Goal: Information Seeking & Learning: Learn about a topic

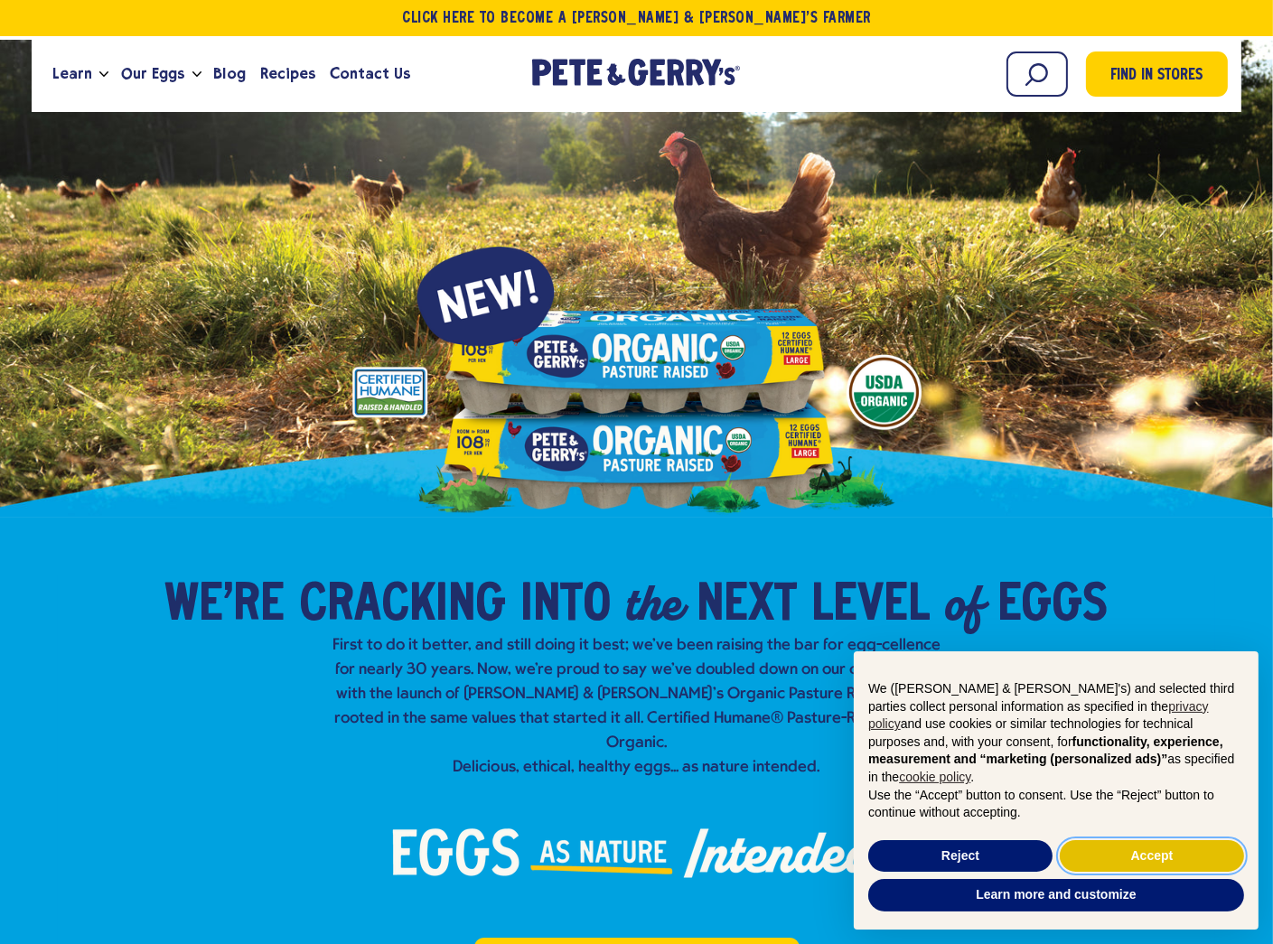
click at [1110, 852] on button "Accept" at bounding box center [1151, 856] width 184 height 33
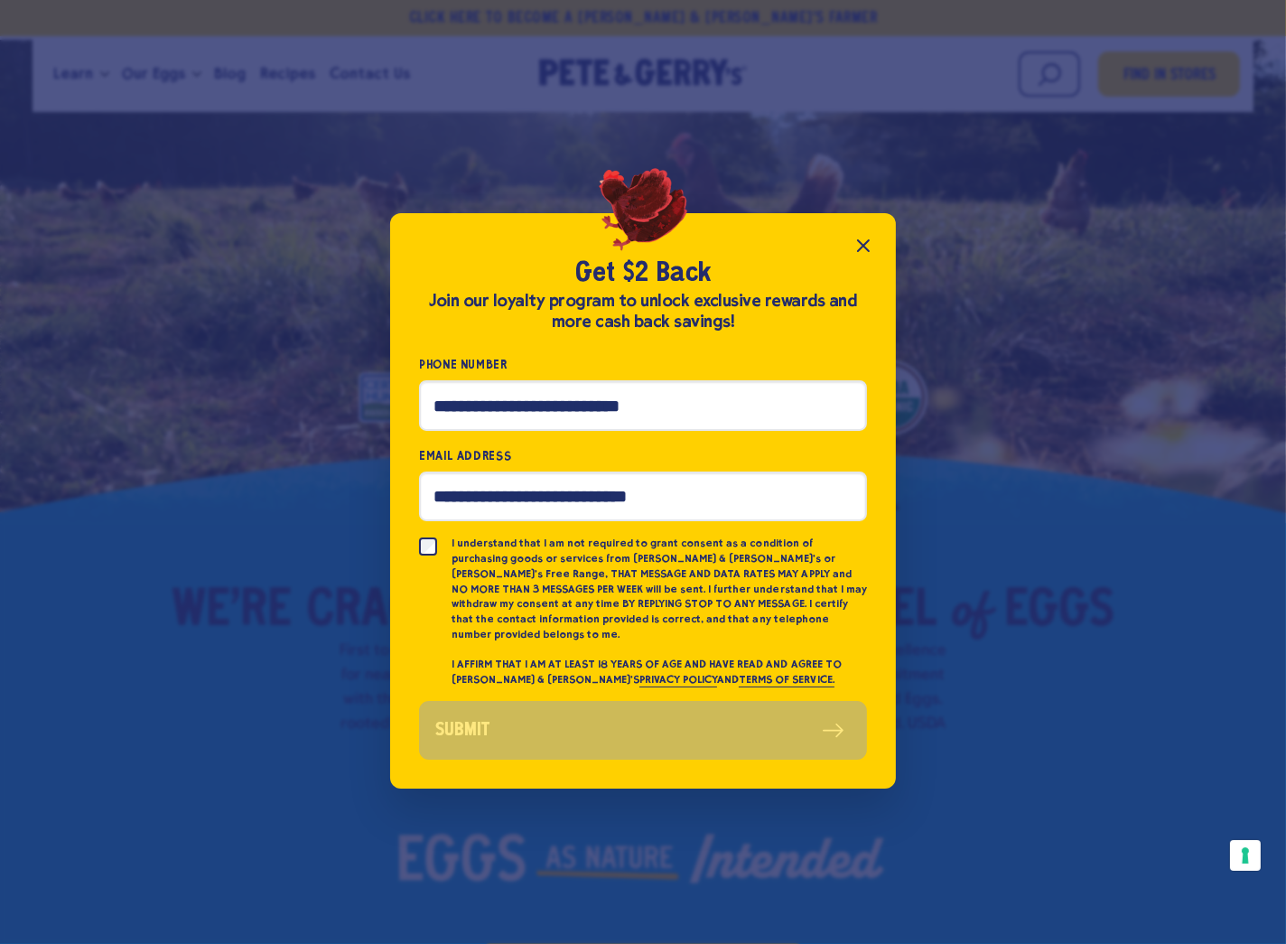
click at [866, 246] on icon "Close popup" at bounding box center [864, 246] width 22 height 22
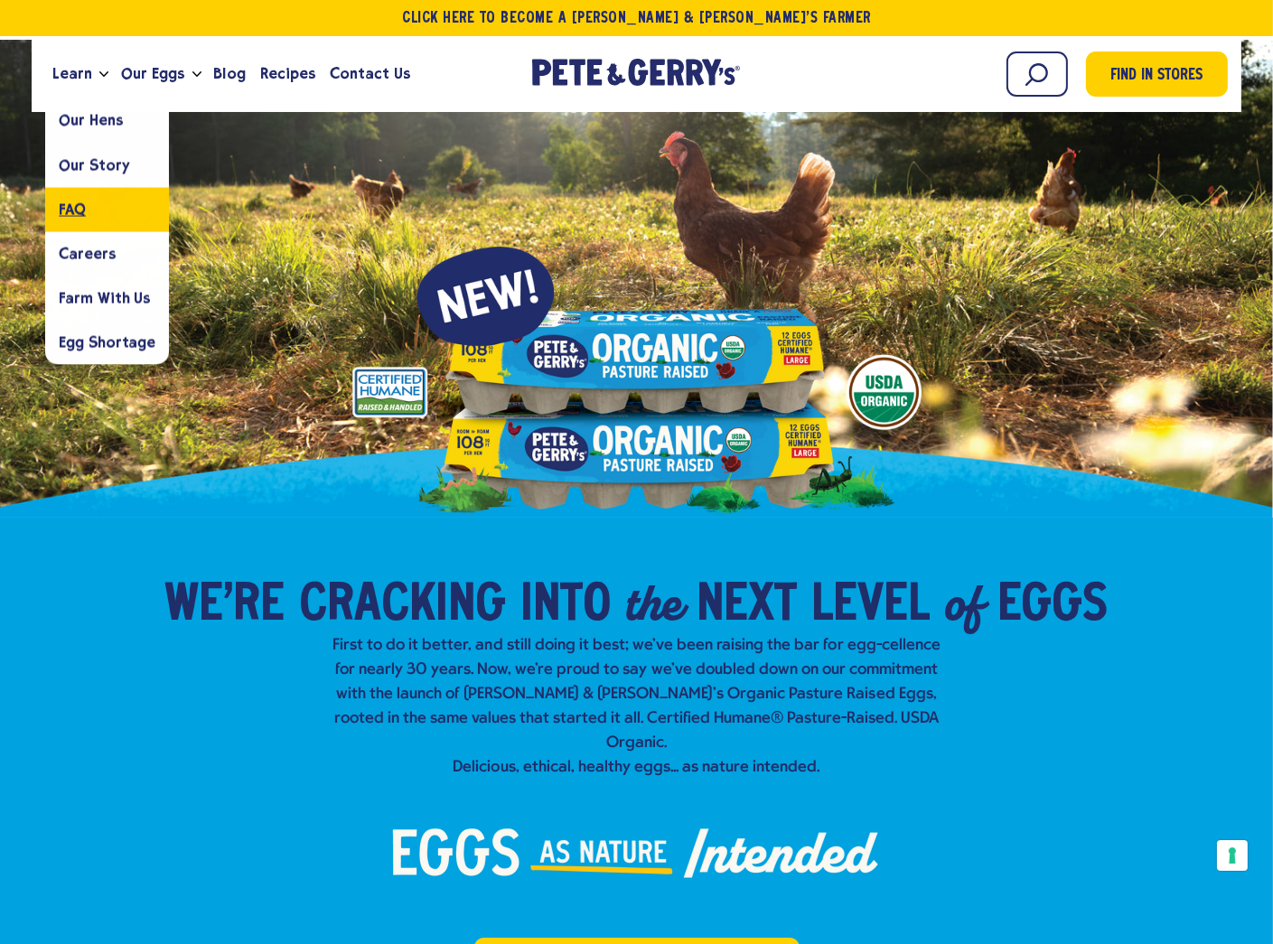
click at [71, 202] on span "FAQ" at bounding box center [72, 208] width 27 height 17
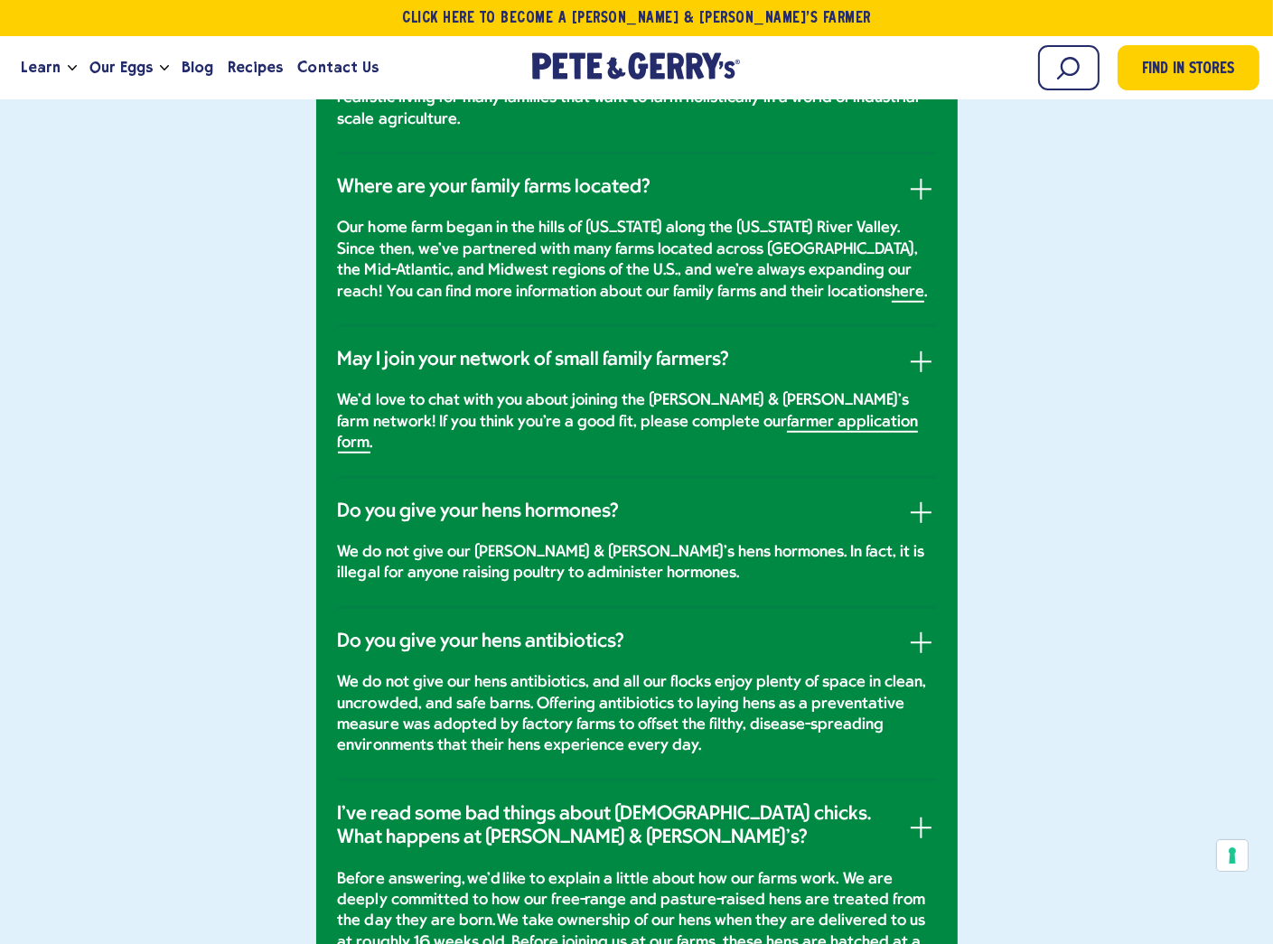
scroll to position [993, 0]
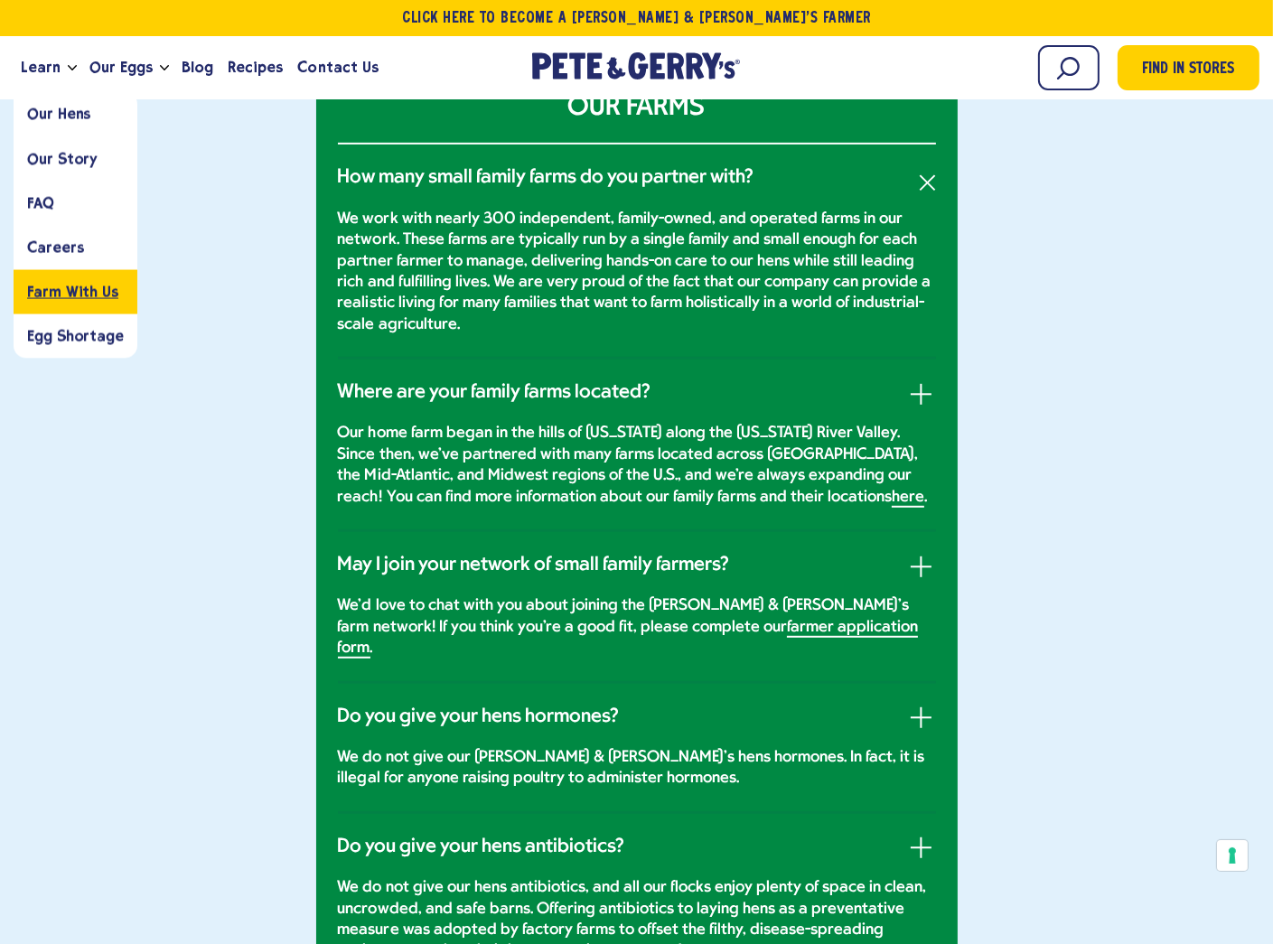
click at [88, 286] on span "Farm With Us" at bounding box center [72, 291] width 91 height 17
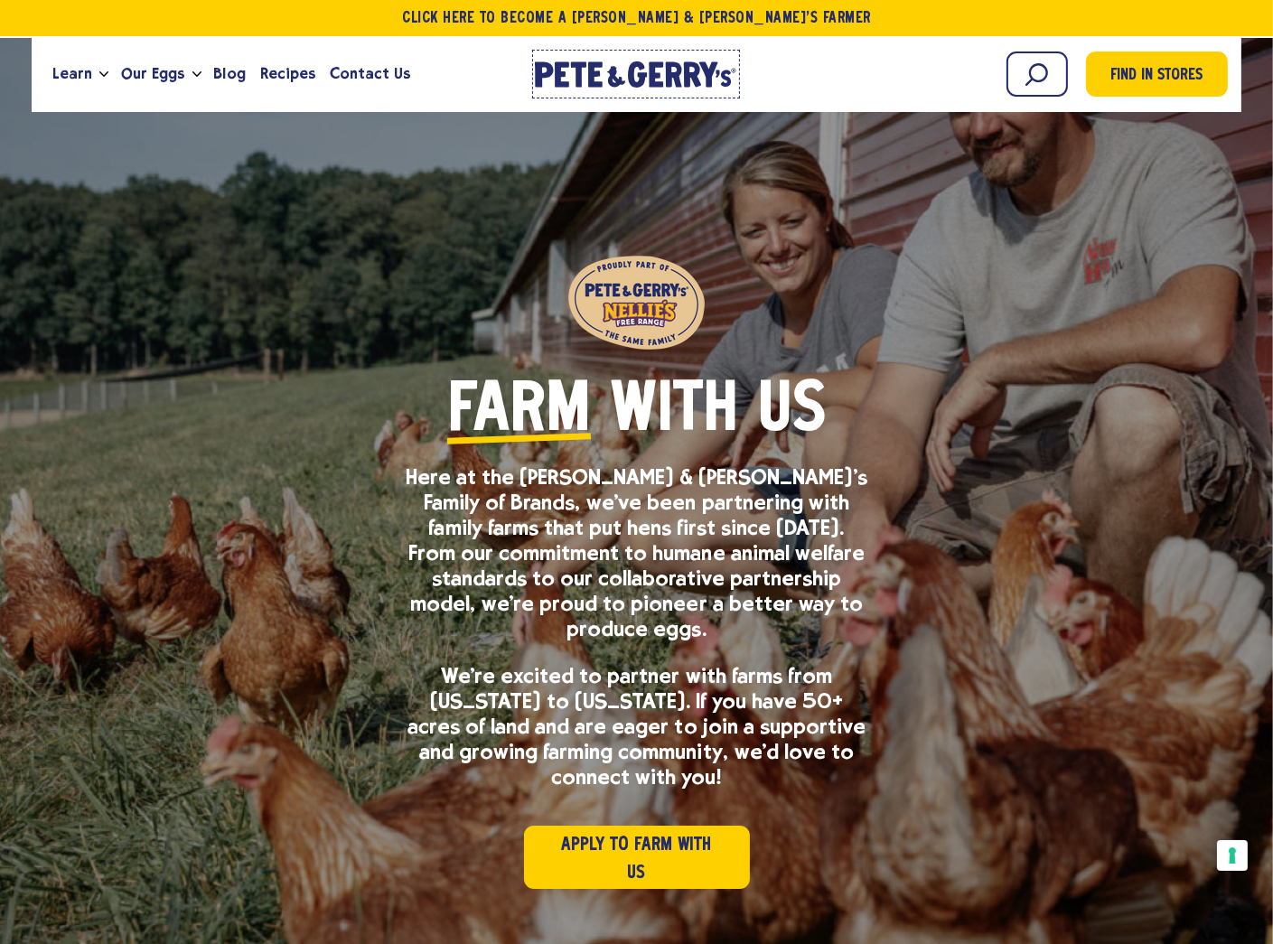
click at [569, 68] on icon "Pete & Gerry's Homepage" at bounding box center [636, 74] width 202 height 26
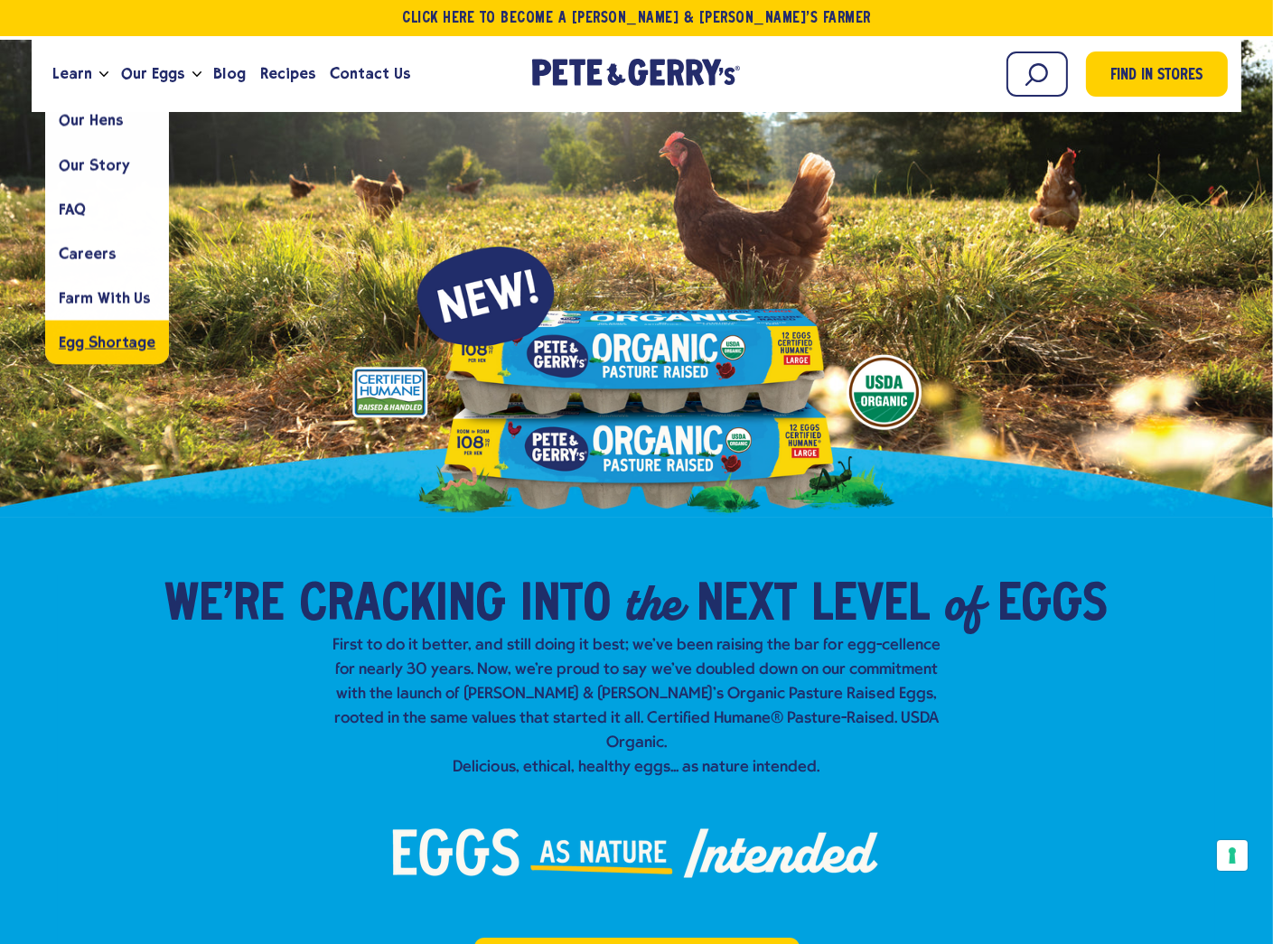
click at [80, 333] on span "Egg Shortage" at bounding box center [107, 341] width 97 height 17
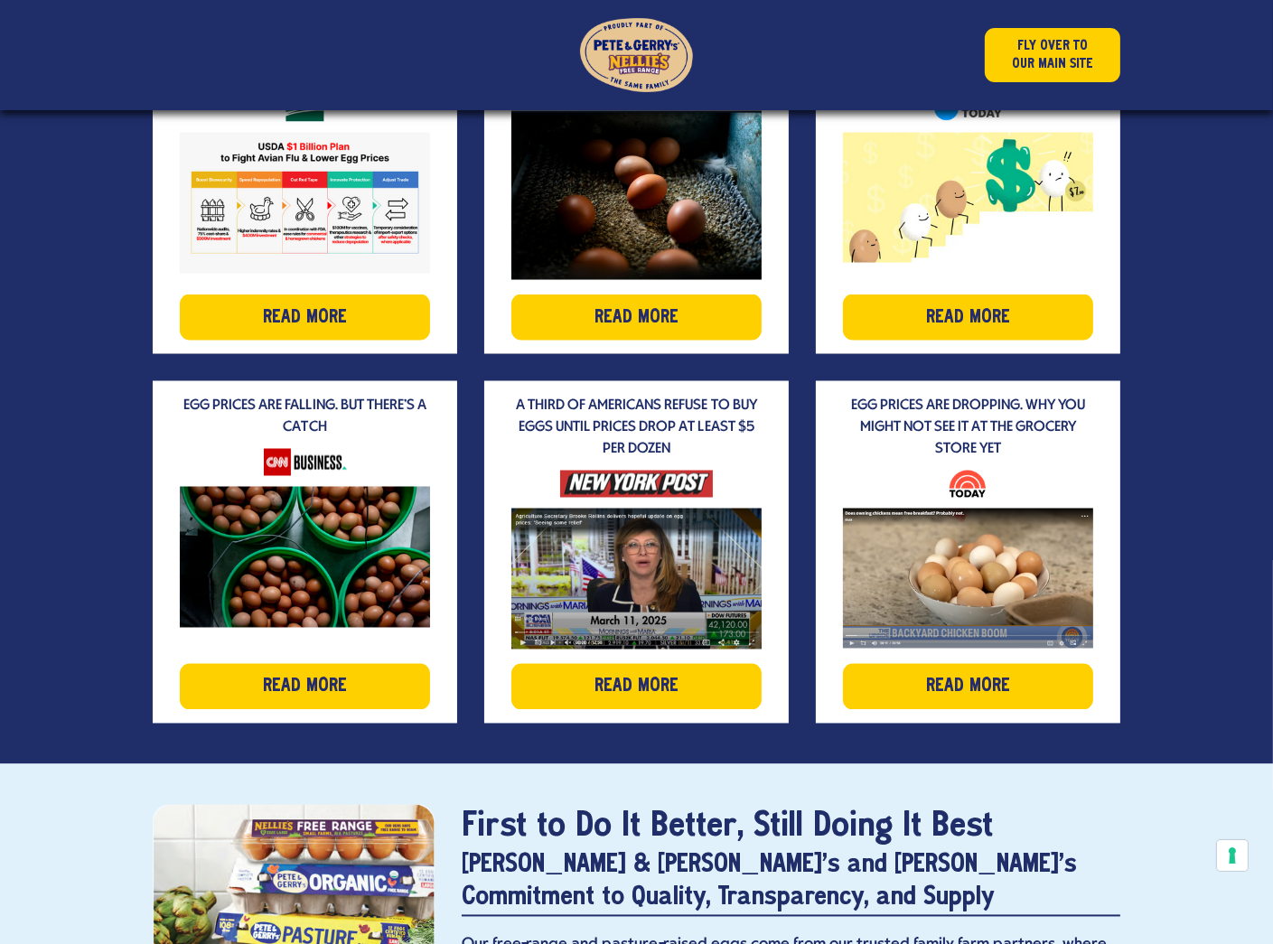
scroll to position [3341, 0]
